Goal: Information Seeking & Learning: Check status

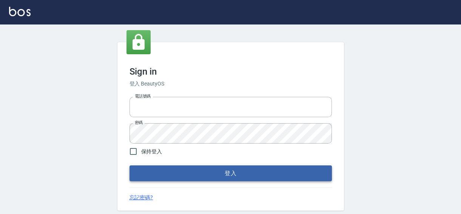
type input "0422211177"
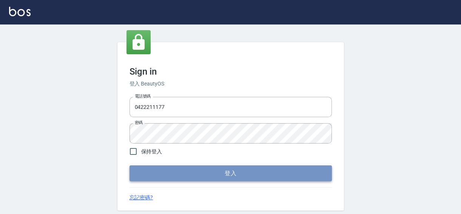
click at [223, 177] on button "登入" at bounding box center [230, 174] width 202 height 16
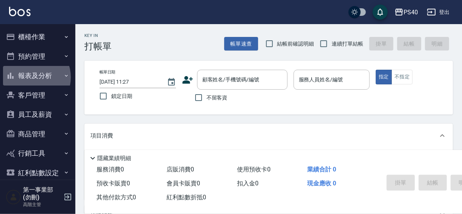
click at [31, 77] on button "報表及分析" at bounding box center [37, 76] width 69 height 20
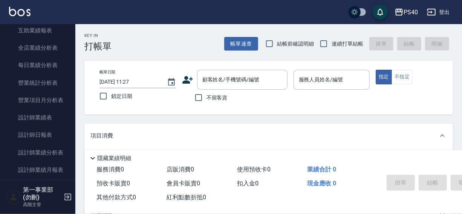
scroll to position [238, 0]
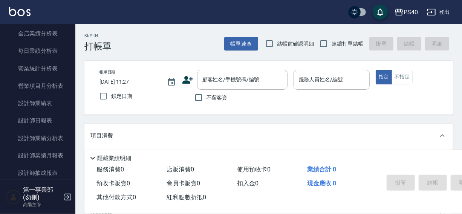
drag, startPoint x: 75, startPoint y: 83, endPoint x: 74, endPoint y: 91, distance: 7.8
click at [74, 91] on div "櫃檯作業 打帳單 帳單列表 掛單列表 座位開單 營業儀表板 現金收支登錄 高階收支登錄 材料自購登錄 每日結帳 排班表 現場電腦打卡 掃碼打卡 預約管理 預約…" at bounding box center [38, 119] width 76 height 190
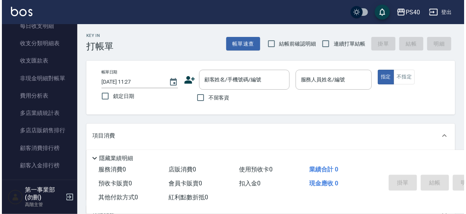
scroll to position [653, 0]
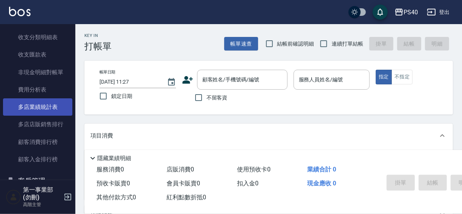
click at [41, 108] on link "多店業績統計表" at bounding box center [37, 106] width 69 height 17
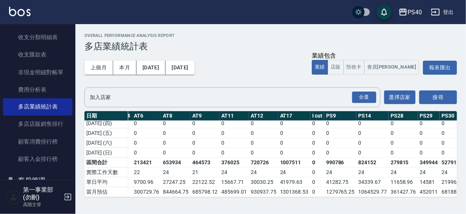
scroll to position [271, 0]
